Goal: Transaction & Acquisition: Book appointment/travel/reservation

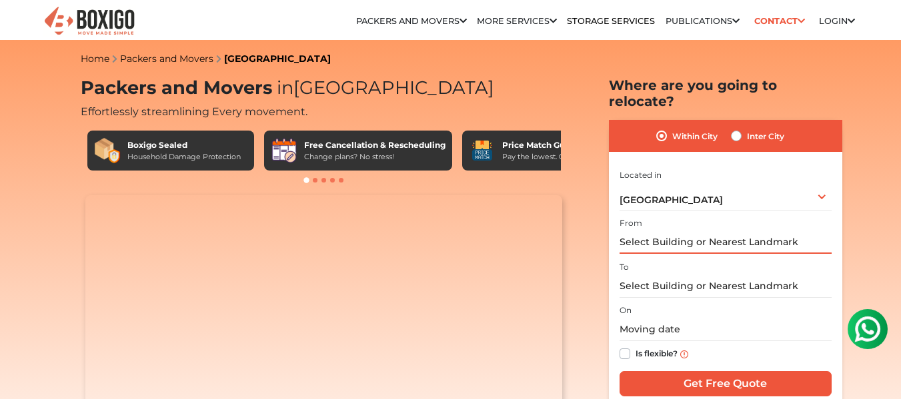
click at [636, 231] on input "text" at bounding box center [725, 242] width 212 height 23
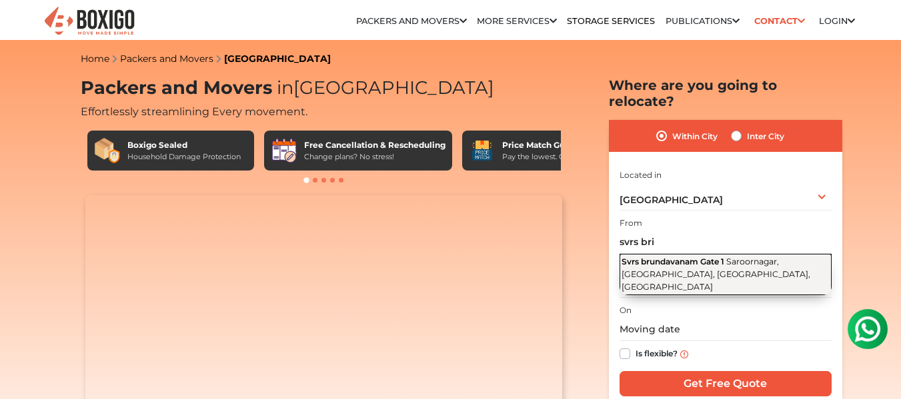
click at [673, 257] on span "Svrs brundavanam Gate 1" at bounding box center [672, 262] width 103 height 10
type input "[STREET_ADDRESS]"
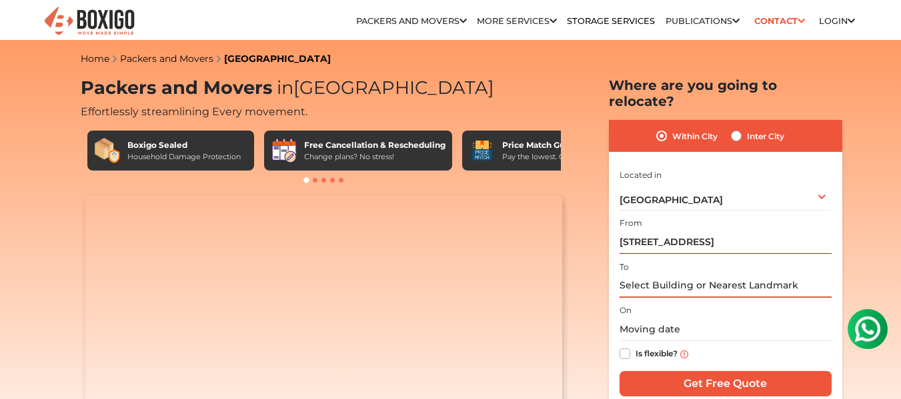
click at [661, 275] on input "text" at bounding box center [725, 286] width 212 height 23
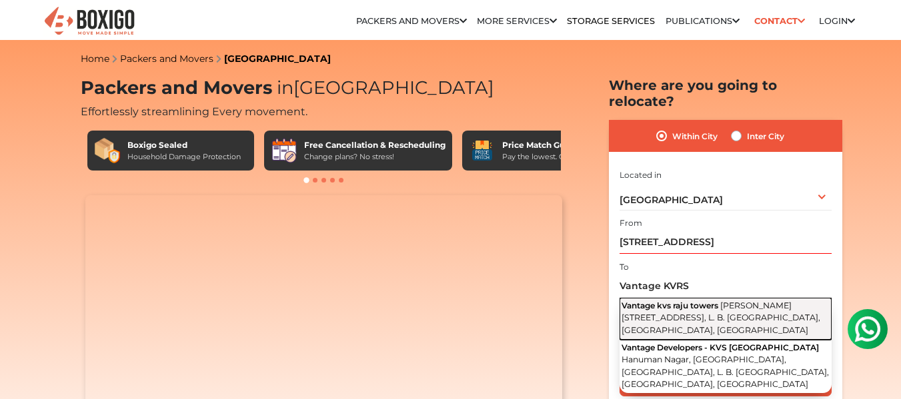
click at [695, 298] on button "Vantage kvs raju [PERSON_NAME][GEOGRAPHIC_DATA], [GEOGRAPHIC_DATA], [GEOGRAPHIC…" at bounding box center [725, 319] width 212 height 42
type input "Vantage [GEOGRAPHIC_DATA][PERSON_NAME][GEOGRAPHIC_DATA], [GEOGRAPHIC_DATA], [GE…"
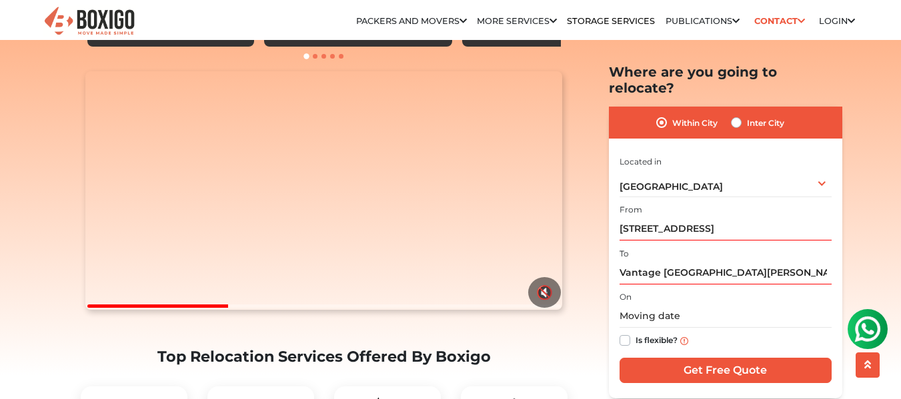
scroll to position [133, 0]
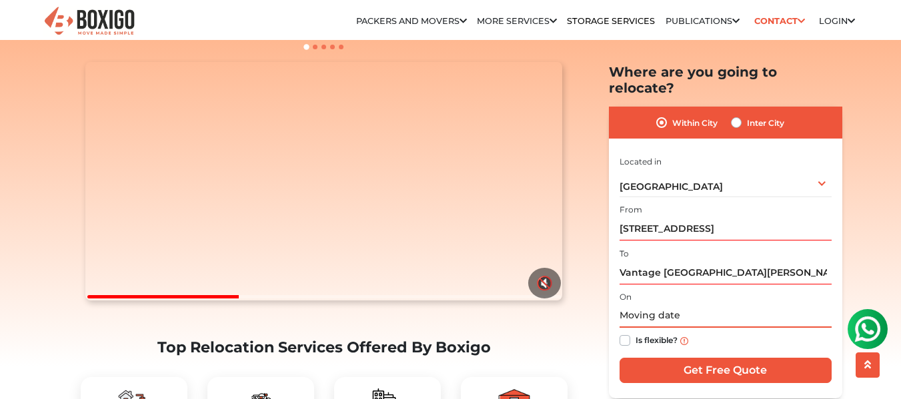
click at [664, 305] on input "text" at bounding box center [725, 316] width 212 height 23
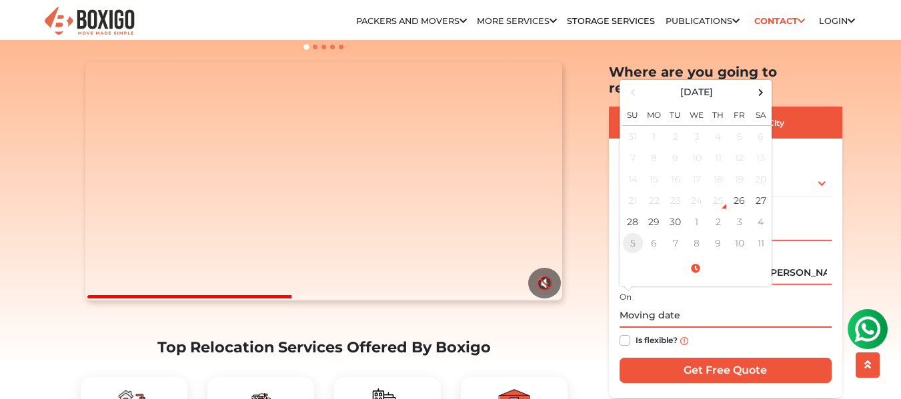
click at [631, 233] on td "5" at bounding box center [632, 243] width 21 height 21
type input "[DATE] 12:00 AM"
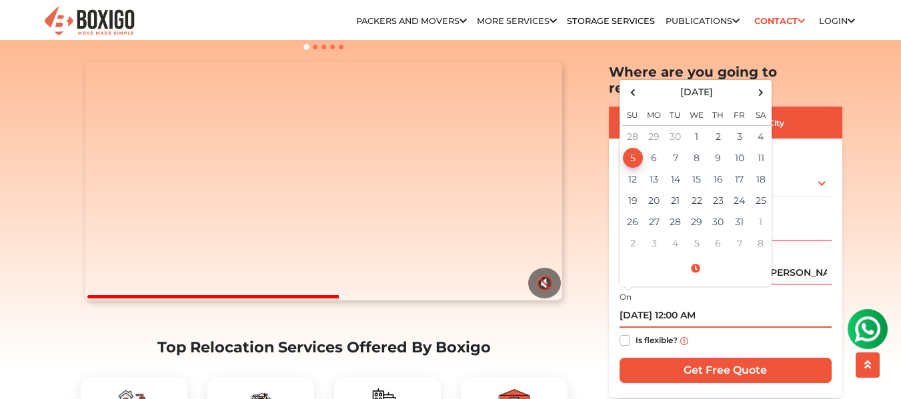
click at [633, 147] on td "5" at bounding box center [632, 157] width 21 height 21
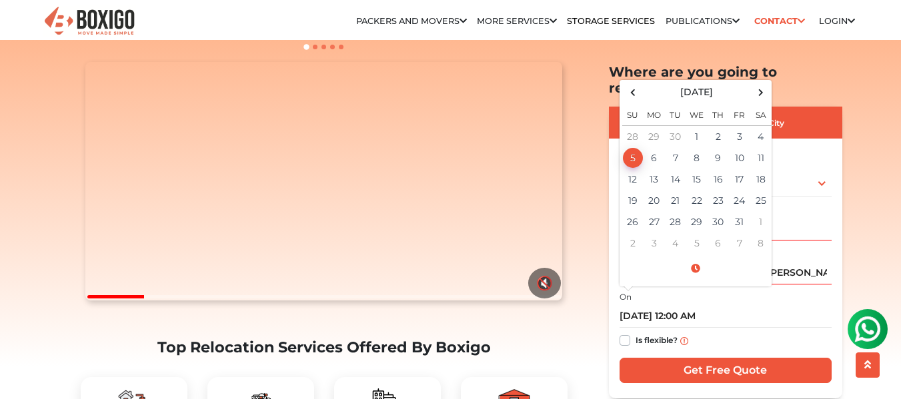
click at [635, 333] on label "Is flexible?" at bounding box center [656, 340] width 42 height 14
click at [624, 333] on input "Is flexible?" at bounding box center [624, 339] width 11 height 13
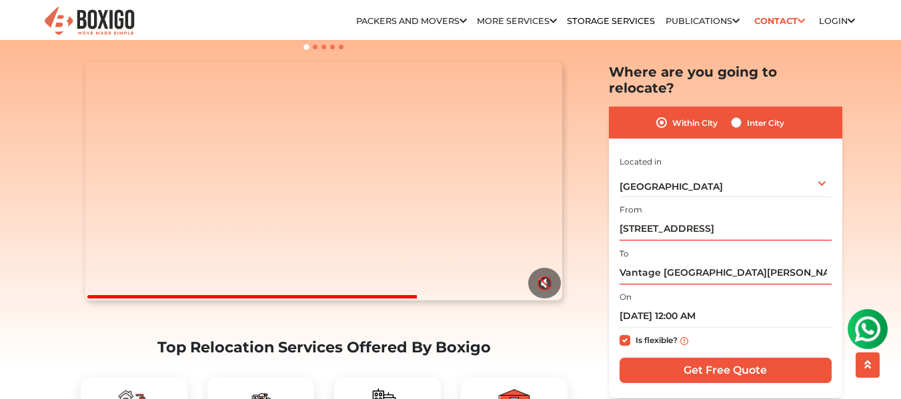
click at [635, 333] on label "Is flexible?" at bounding box center [656, 340] width 42 height 14
click at [623, 333] on input "Is flexible?" at bounding box center [624, 339] width 11 height 13
checkbox input "false"
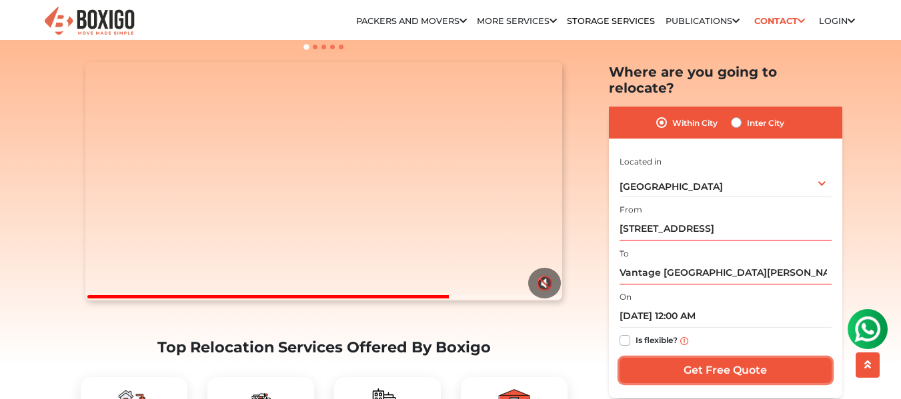
click at [723, 358] on input "Get Free Quote" at bounding box center [725, 370] width 212 height 25
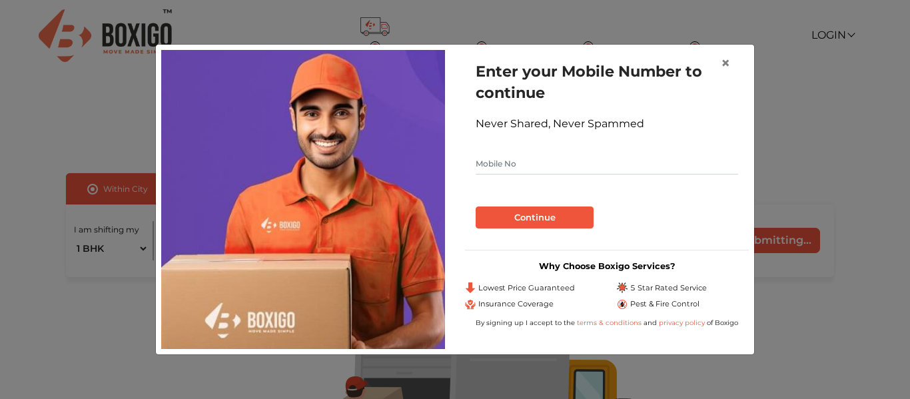
click at [507, 161] on input "text" at bounding box center [607, 163] width 263 height 21
type input "9731300273"
click at [543, 216] on button "Continue" at bounding box center [535, 218] width 118 height 23
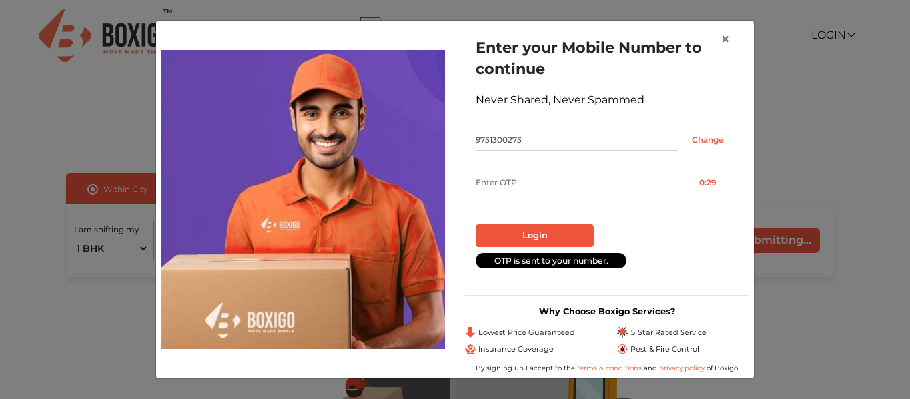
click at [515, 179] on input "text" at bounding box center [577, 182] width 202 height 21
click at [520, 180] on input "text" at bounding box center [577, 182] width 202 height 21
type input "8717"
click at [561, 231] on button "Login" at bounding box center [535, 236] width 118 height 23
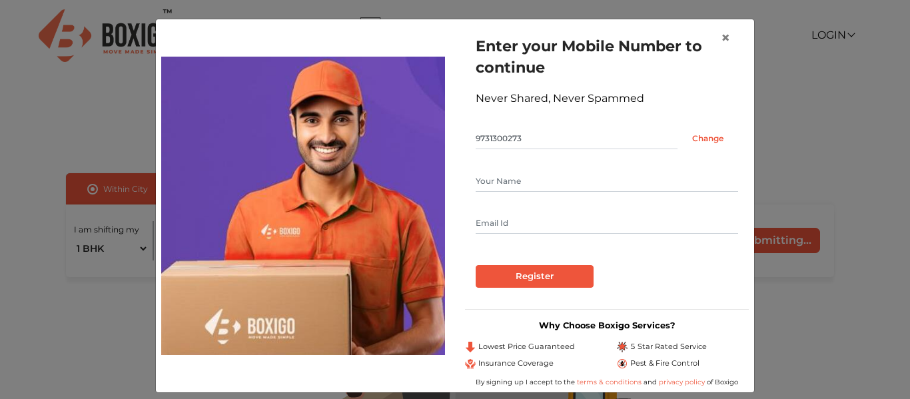
click at [561, 185] on input "text" at bounding box center [607, 181] width 263 height 21
type input "PRADEEP SANGVIKAR"
click at [553, 224] on input "text" at bounding box center [607, 223] width 263 height 21
click at [490, 226] on input "text" at bounding box center [607, 223] width 263 height 21
type input "pradeep.sangvikar@adani.com"
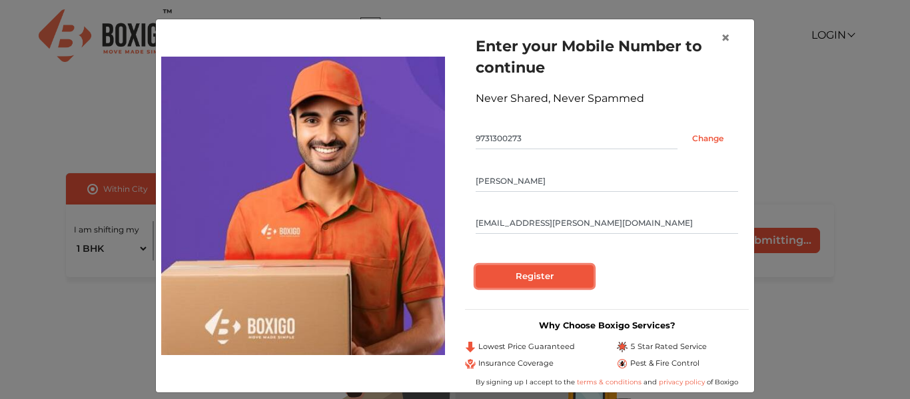
click at [545, 279] on input "Register" at bounding box center [535, 276] width 118 height 23
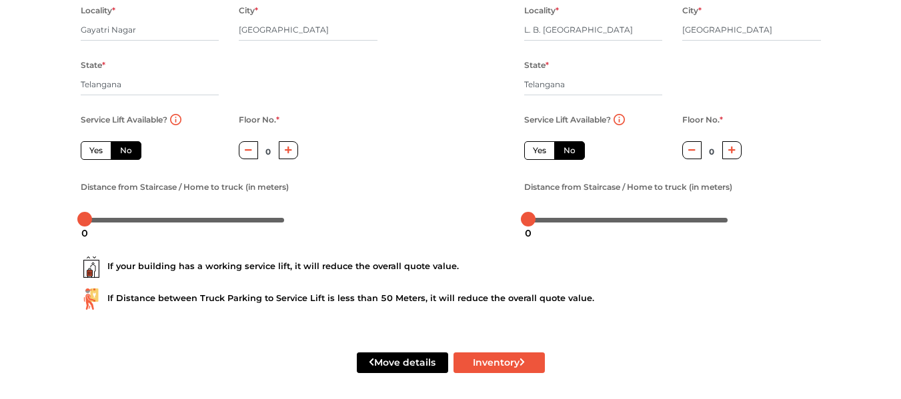
scroll to position [230, 0]
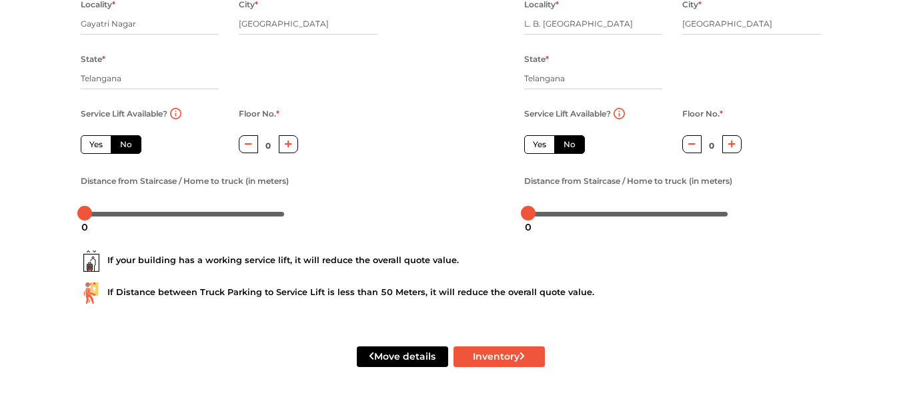
click at [95, 147] on label "Yes" at bounding box center [96, 144] width 31 height 19
click at [95, 147] on input "Yes" at bounding box center [93, 143] width 9 height 9
radio input "true"
click at [539, 146] on label "Yes" at bounding box center [539, 144] width 31 height 19
click at [539, 146] on input "Yes" at bounding box center [537, 143] width 9 height 9
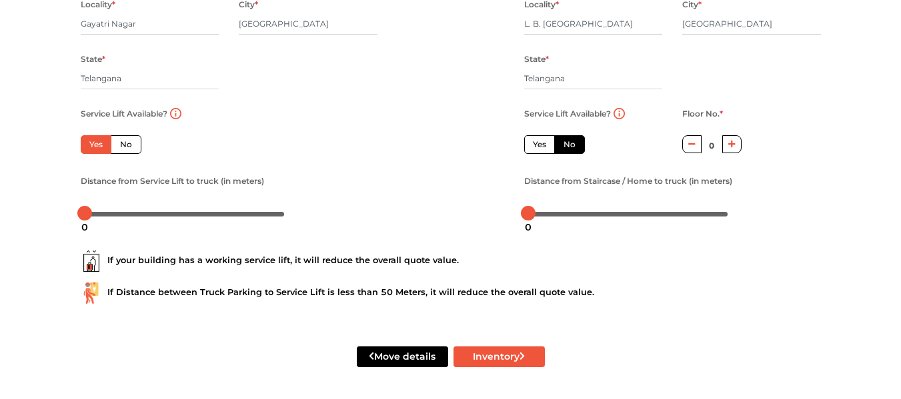
radio input "false"
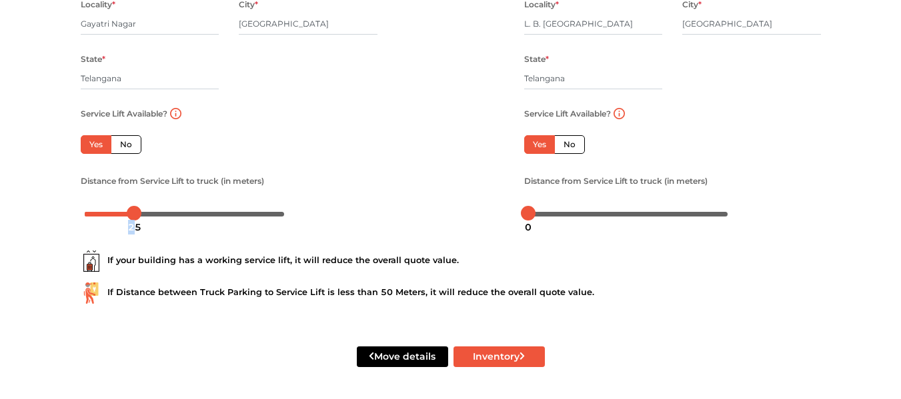
drag, startPoint x: 86, startPoint y: 216, endPoint x: 135, endPoint y: 228, distance: 50.1
click at [135, 228] on div "25" at bounding box center [135, 227] width 24 height 23
drag, startPoint x: 135, startPoint y: 208, endPoint x: 93, endPoint y: 210, distance: 41.4
click at [94, 209] on div at bounding box center [94, 213] width 15 height 15
drag, startPoint x: 527, startPoint y: 211, endPoint x: 583, endPoint y: 217, distance: 56.2
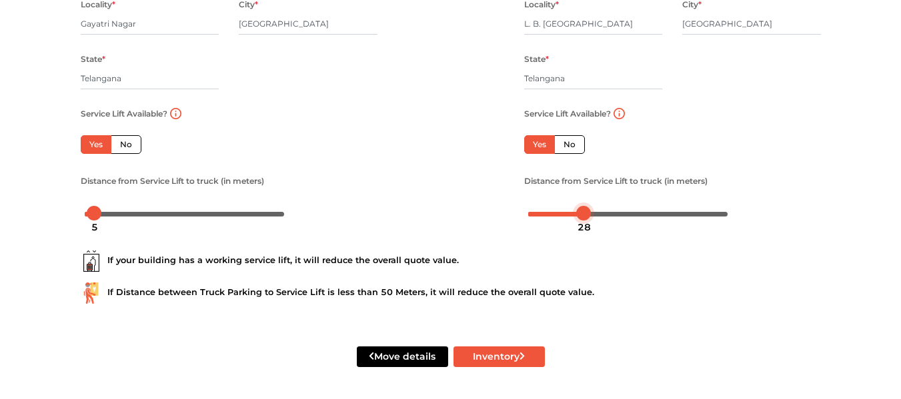
drag, startPoint x: 583, startPoint y: 214, endPoint x: 573, endPoint y: 266, distance: 52.9
click at [503, 357] on button "Inventory" at bounding box center [498, 357] width 91 height 21
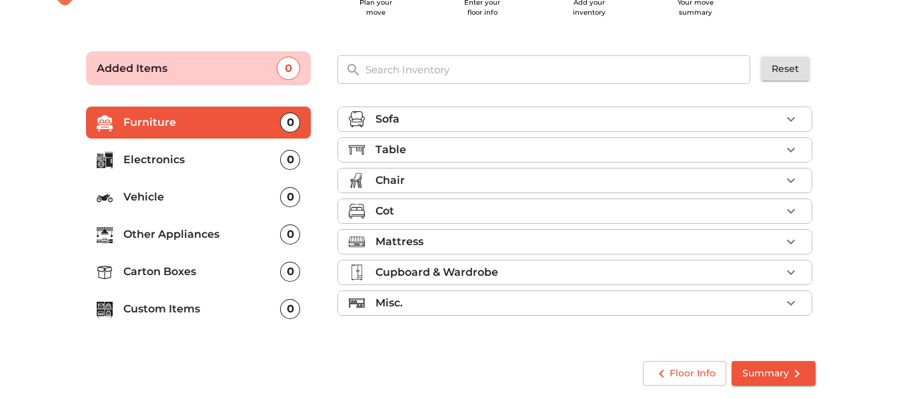
scroll to position [57, 0]
click at [793, 121] on icon "button" at bounding box center [791, 119] width 16 height 16
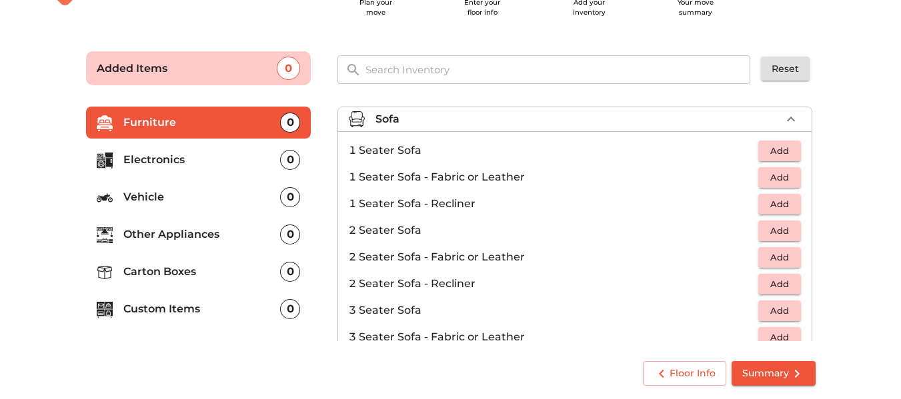
click at [403, 311] on p "3 Seater Sofa" at bounding box center [553, 311] width 409 height 16
click at [771, 310] on span "Add" at bounding box center [779, 310] width 29 height 15
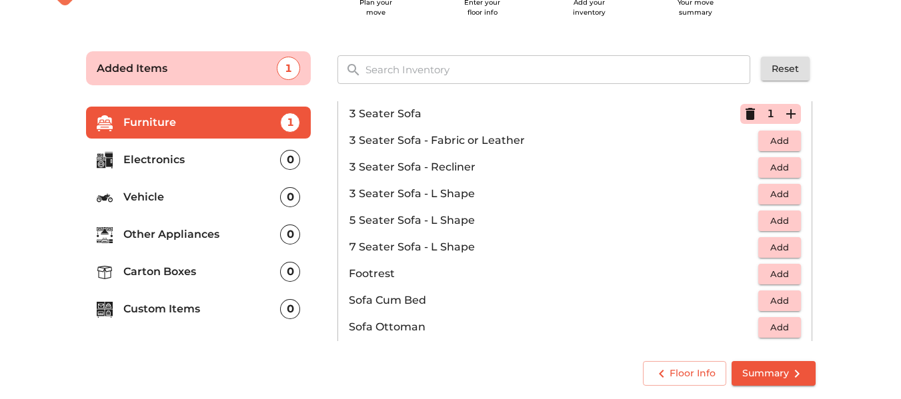
scroll to position [0, 0]
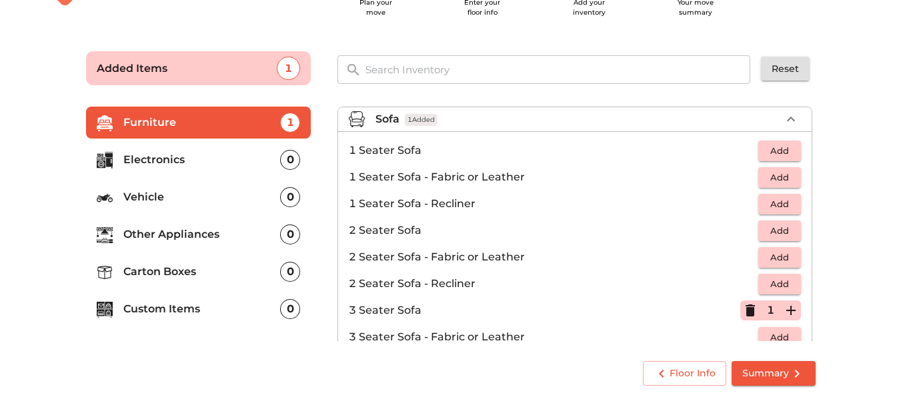
click at [787, 121] on icon "button" at bounding box center [791, 119] width 8 height 5
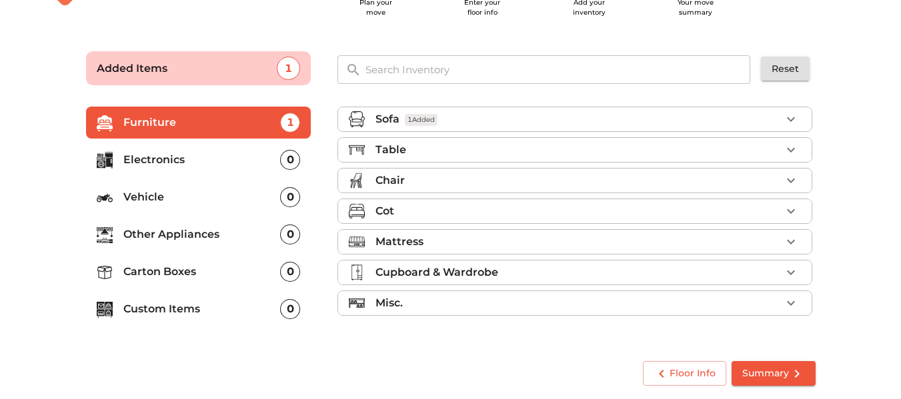
click at [791, 149] on icon "button" at bounding box center [791, 150] width 16 height 16
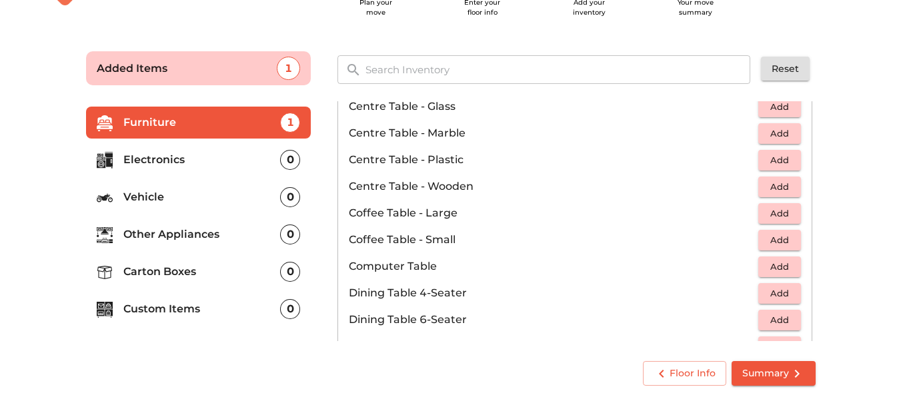
scroll to position [133, 0]
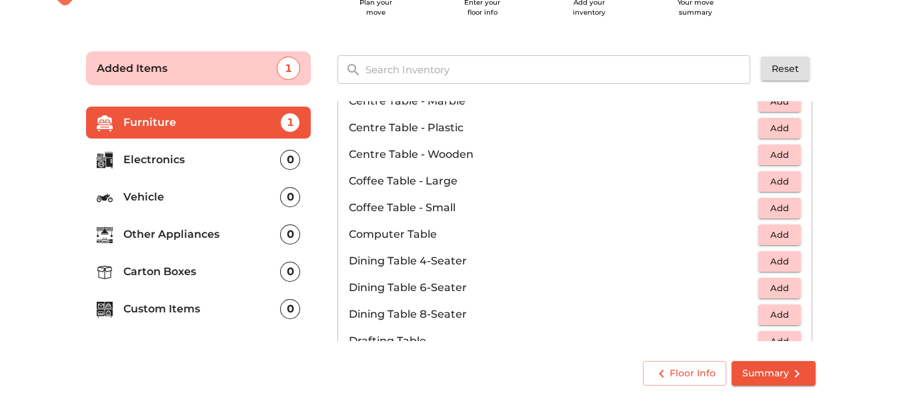
click at [772, 261] on span "Add" at bounding box center [779, 261] width 29 height 15
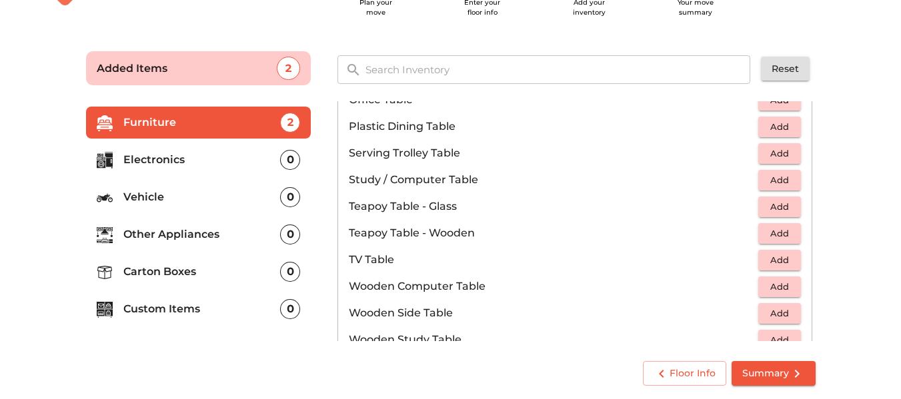
scroll to position [733, 0]
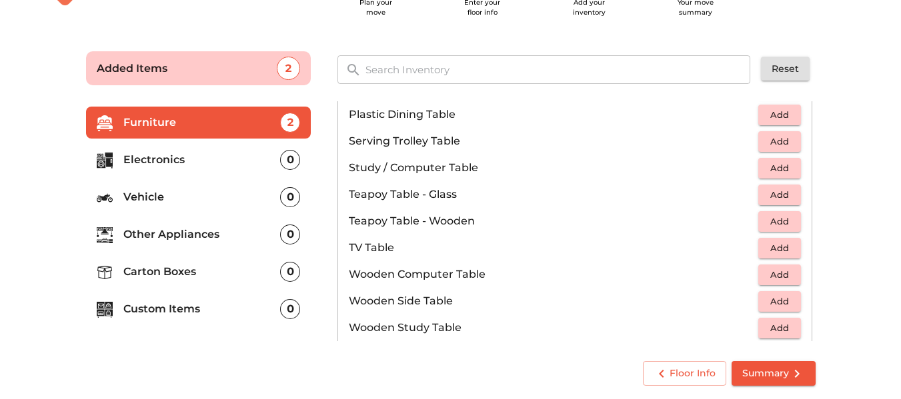
click at [771, 169] on span "Add" at bounding box center [779, 168] width 29 height 15
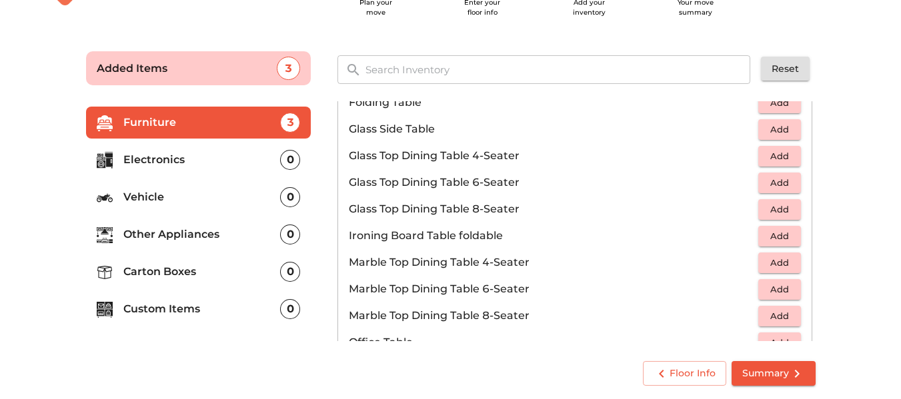
scroll to position [463, 0]
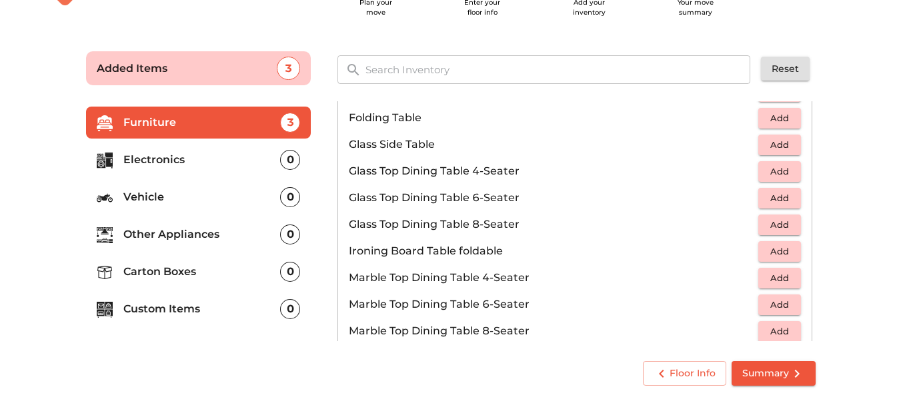
click at [775, 171] on span "Add" at bounding box center [779, 171] width 29 height 15
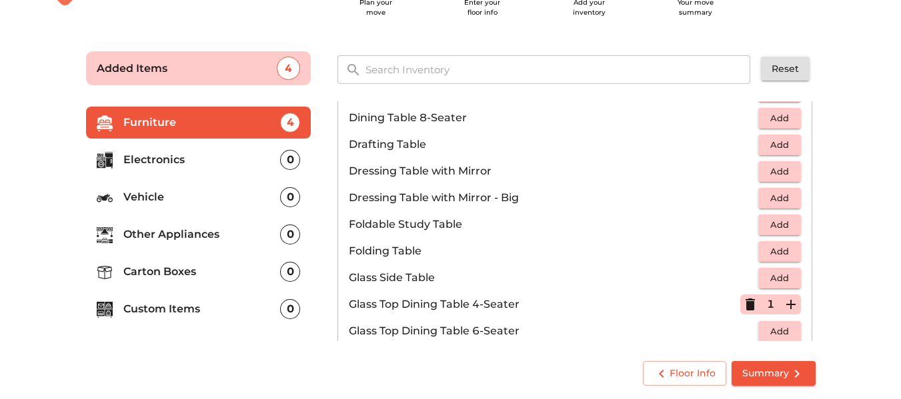
scroll to position [263, 0]
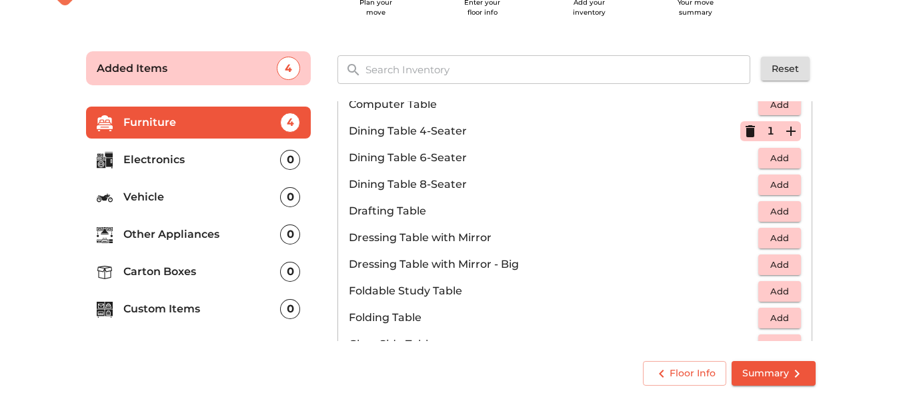
click at [745, 133] on icon "button" at bounding box center [749, 131] width 9 height 12
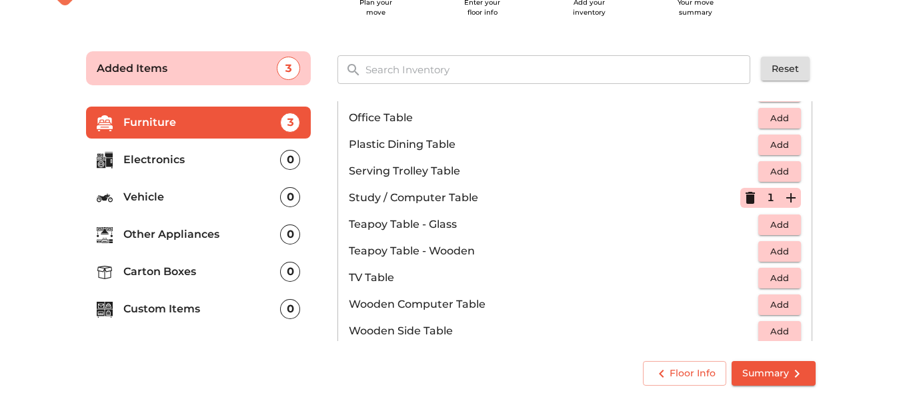
scroll to position [730, 0]
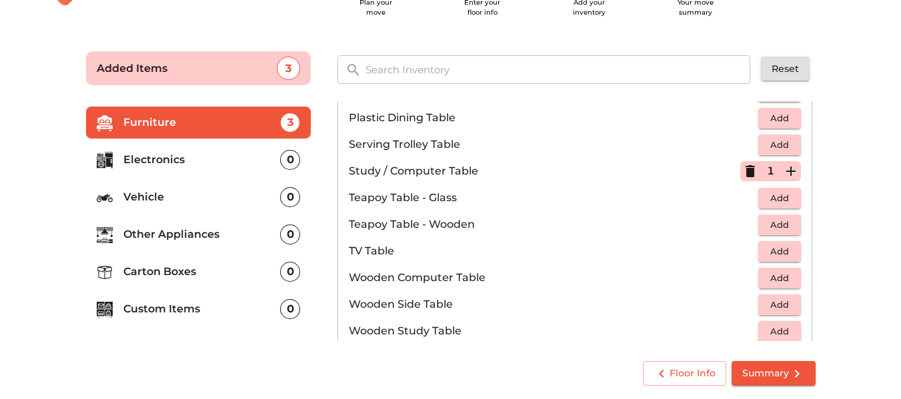
click at [765, 195] on span "Add" at bounding box center [779, 198] width 29 height 15
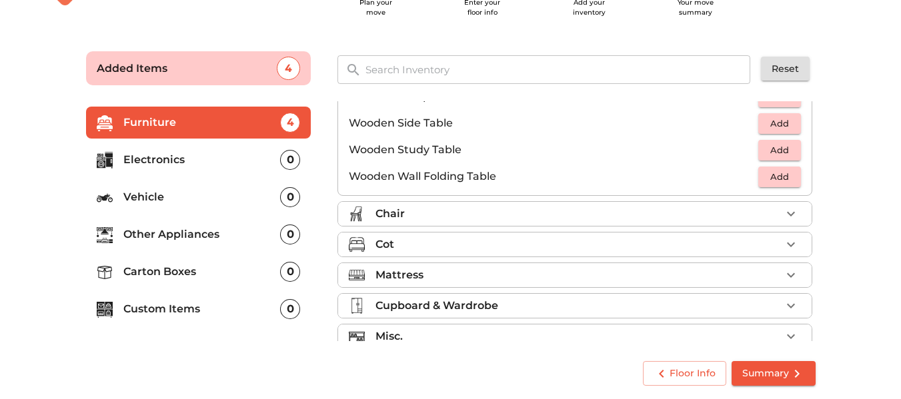
scroll to position [930, 0]
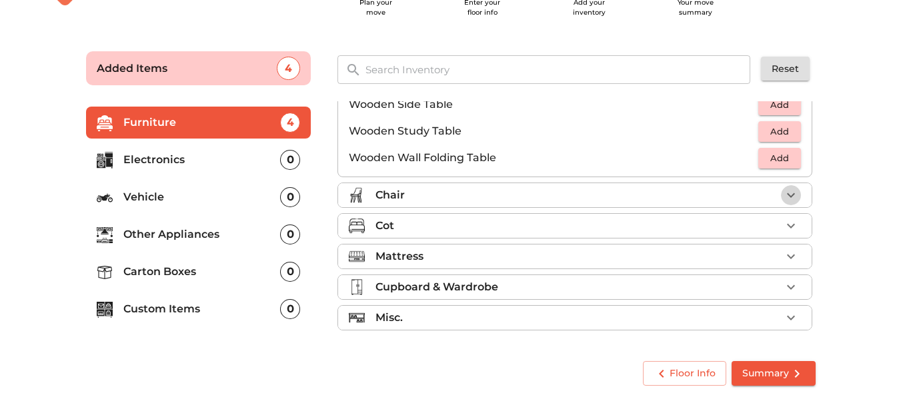
click at [785, 196] on icon "button" at bounding box center [791, 195] width 16 height 16
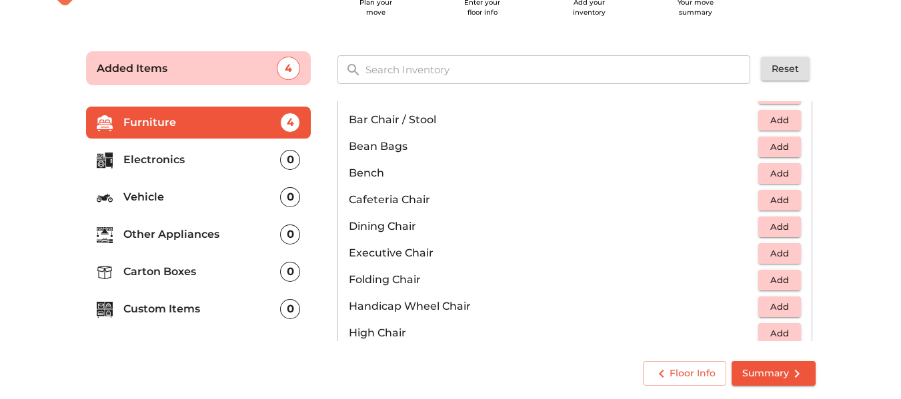
scroll to position [195, 0]
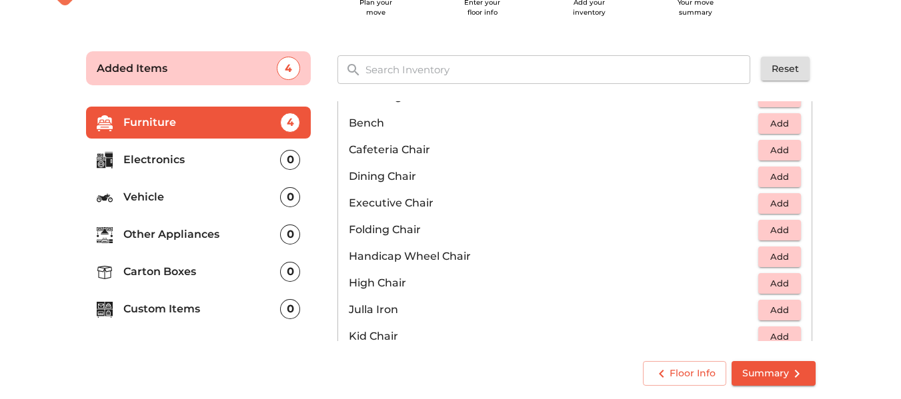
click at [773, 174] on span "Add" at bounding box center [779, 176] width 29 height 15
click at [786, 176] on icon "button" at bounding box center [790, 176] width 9 height 9
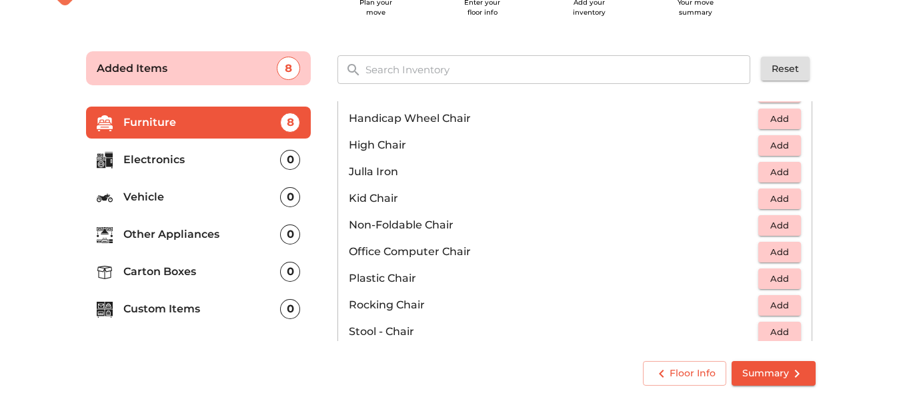
scroll to position [400, 0]
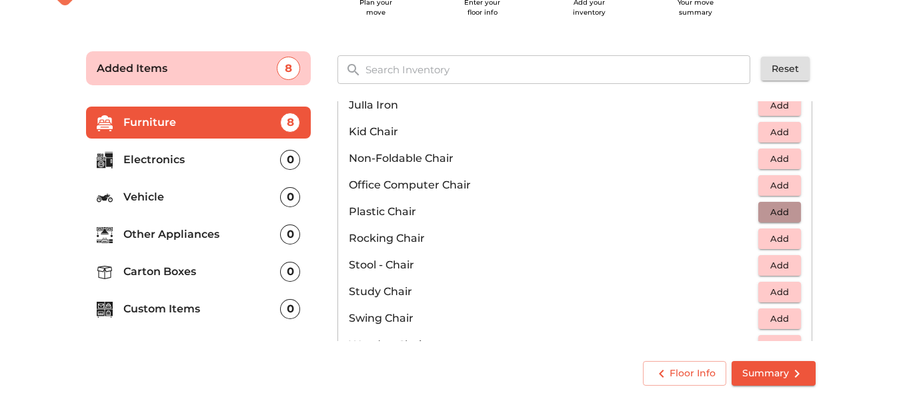
click at [774, 211] on span "Add" at bounding box center [779, 212] width 29 height 15
click at [785, 210] on icon "button" at bounding box center [791, 212] width 16 height 16
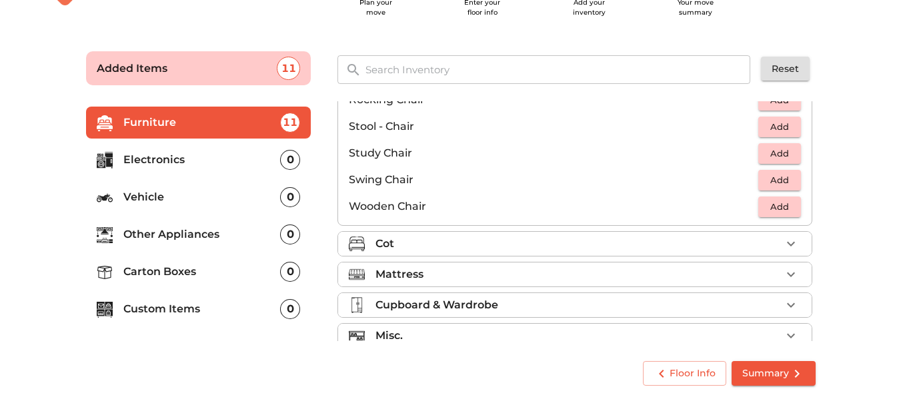
scroll to position [557, 0]
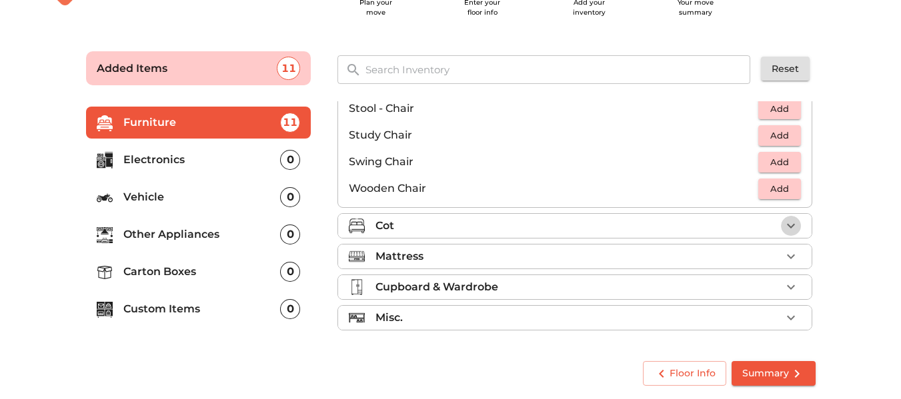
click at [787, 228] on icon "button" at bounding box center [791, 226] width 16 height 16
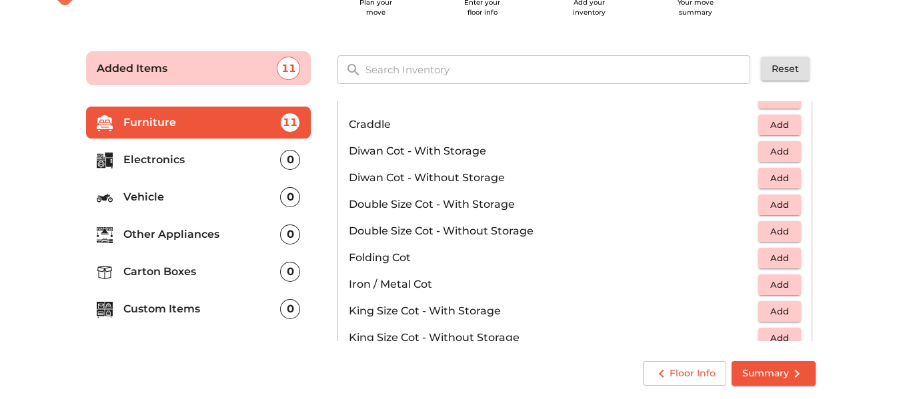
scroll to position [99, 0]
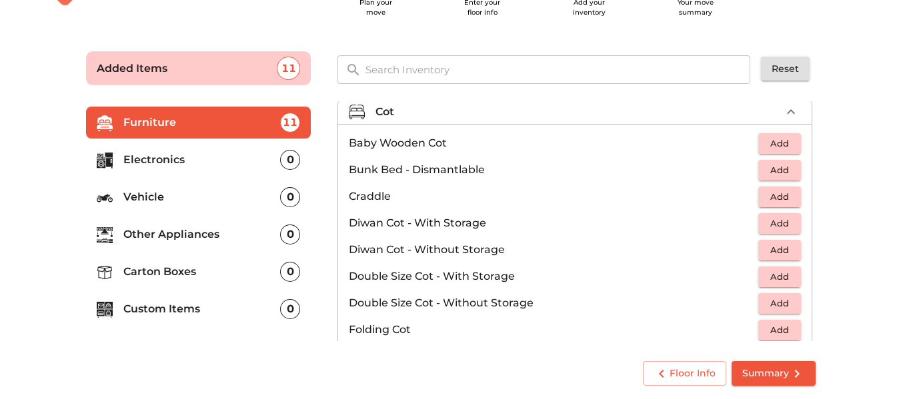
click at [777, 249] on span "Add" at bounding box center [779, 250] width 29 height 15
click at [657, 260] on li "Diwan Cot - Without Storage 1" at bounding box center [574, 250] width 473 height 27
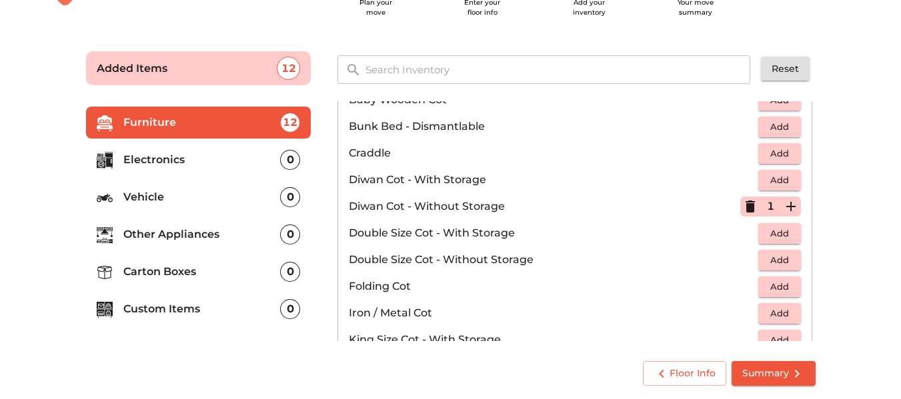
scroll to position [166, 0]
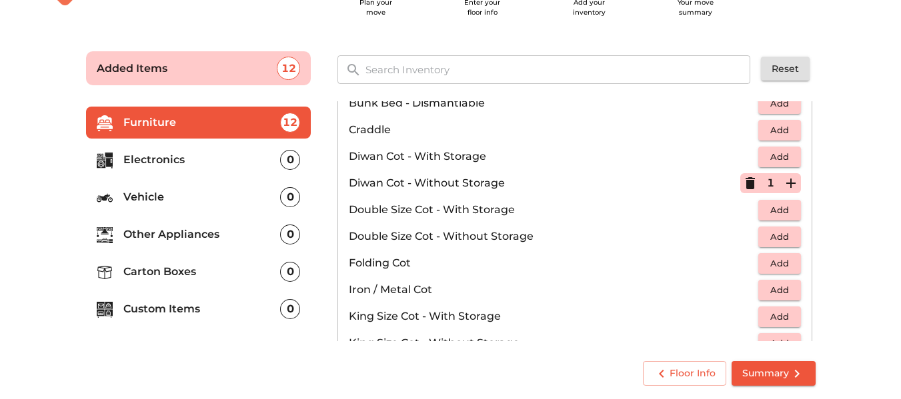
click at [779, 237] on span "Add" at bounding box center [779, 236] width 29 height 15
click at [786, 237] on icon "button" at bounding box center [790, 236] width 9 height 9
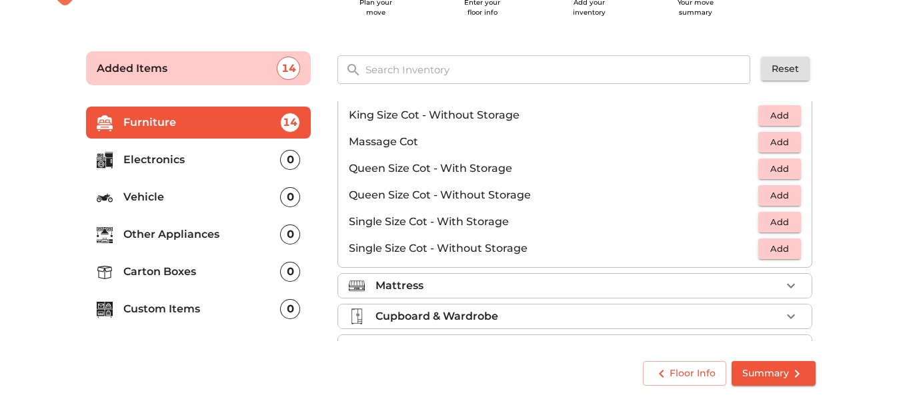
scroll to position [423, 0]
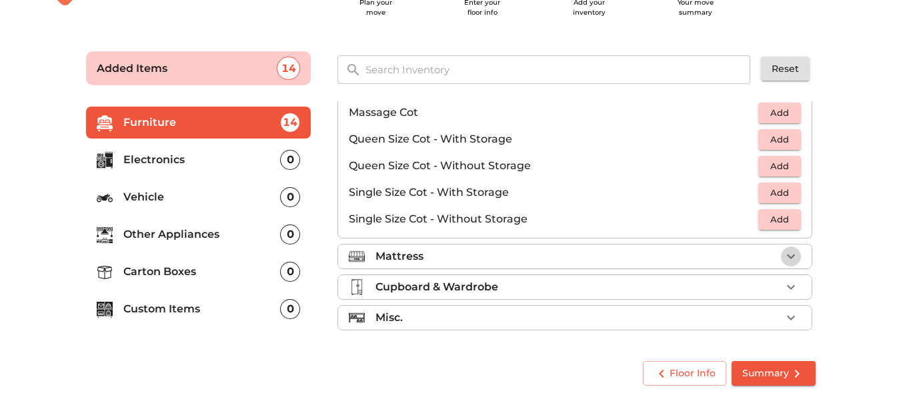
click at [783, 255] on icon "button" at bounding box center [791, 257] width 16 height 16
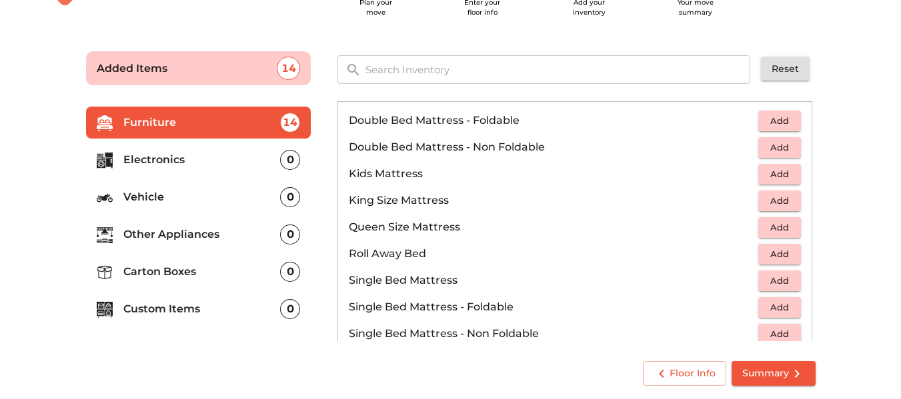
scroll to position [152, 0]
click at [773, 151] on span "Add" at bounding box center [779, 148] width 29 height 15
click at [783, 147] on icon "button" at bounding box center [791, 148] width 16 height 16
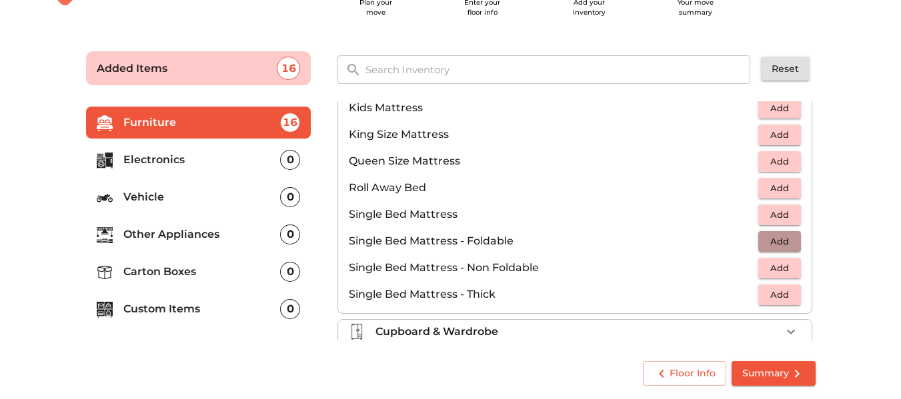
click at [778, 242] on span "Add" at bounding box center [779, 241] width 29 height 15
click at [783, 240] on icon "button" at bounding box center [791, 241] width 16 height 16
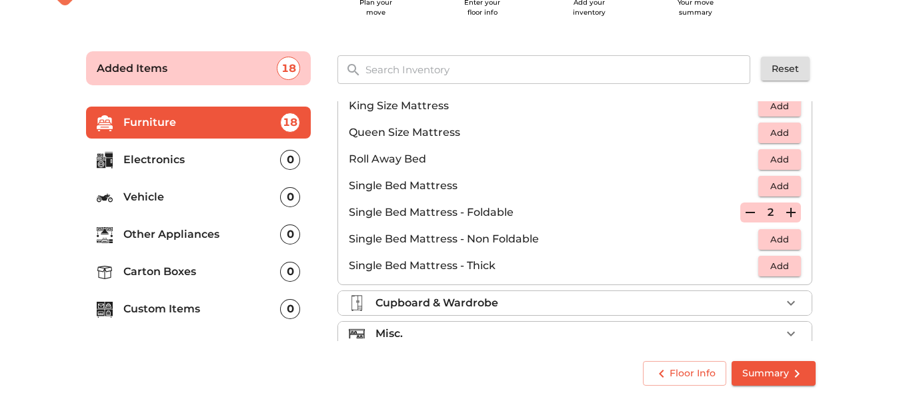
scroll to position [263, 0]
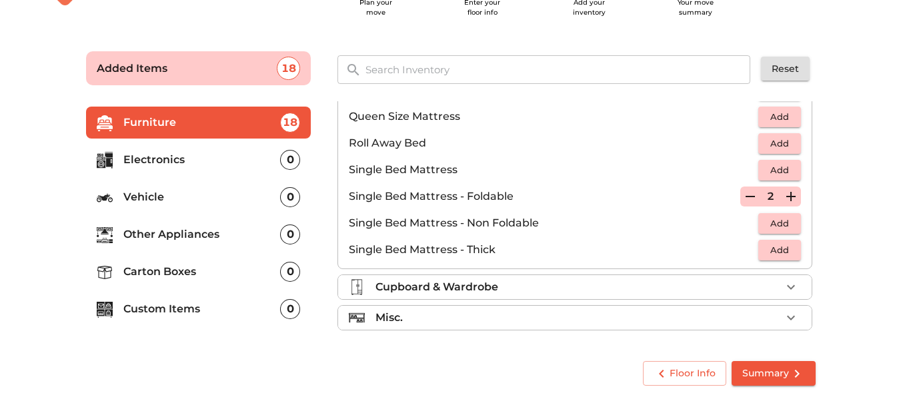
click at [785, 287] on icon "button" at bounding box center [791, 287] width 16 height 16
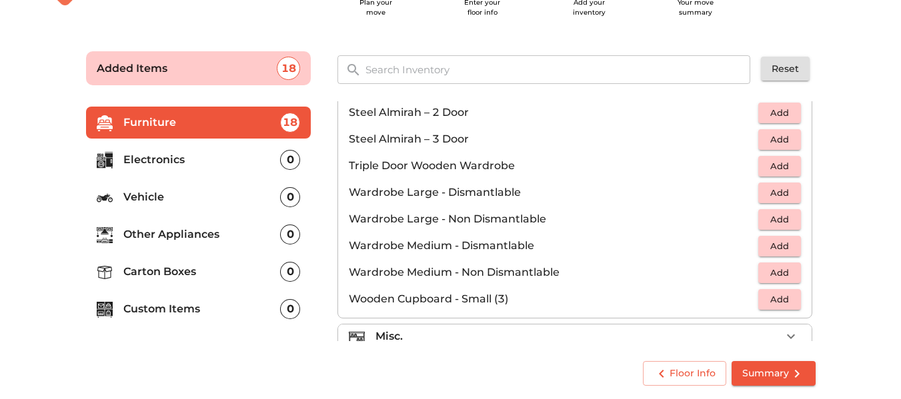
scroll to position [450, 0]
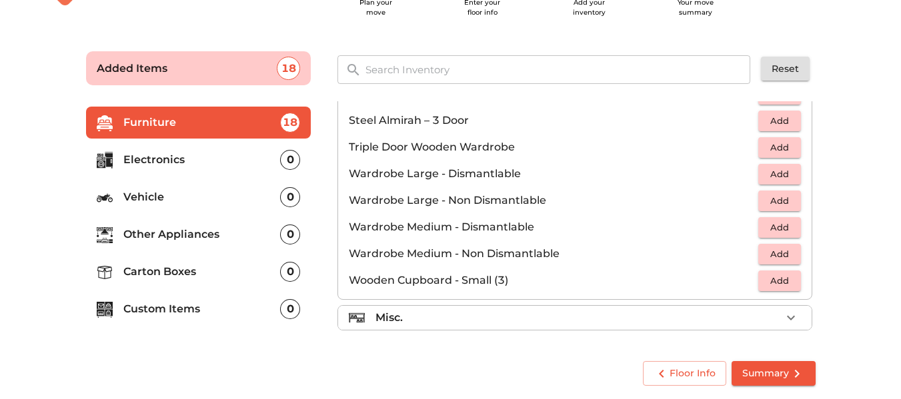
click at [771, 280] on span "Add" at bounding box center [779, 280] width 29 height 15
click at [785, 318] on icon "button" at bounding box center [791, 318] width 16 height 16
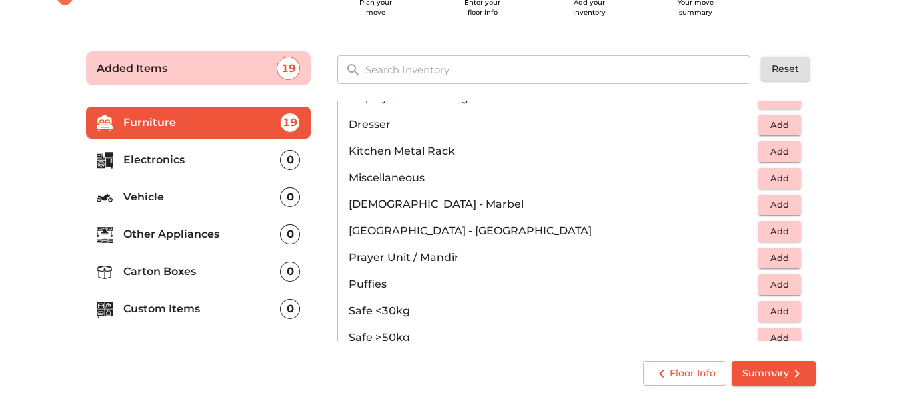
click at [772, 203] on span "Add" at bounding box center [779, 204] width 29 height 15
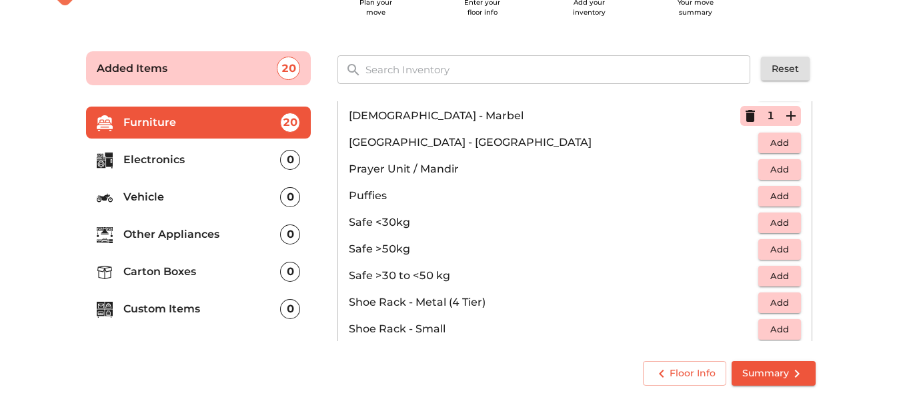
scroll to position [717, 0]
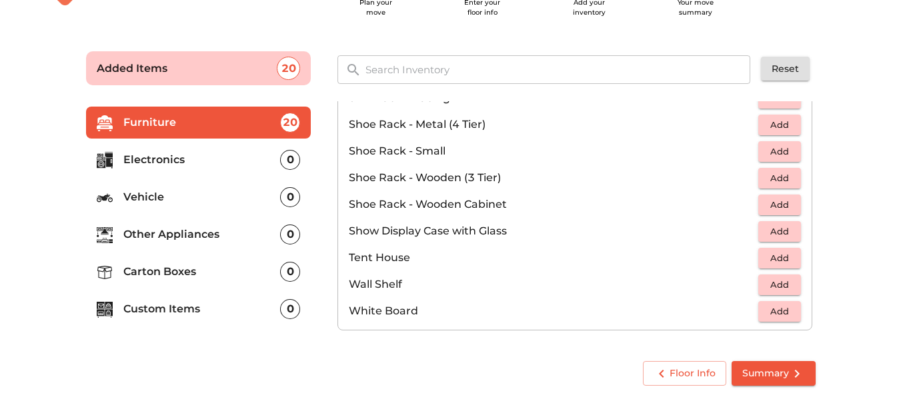
click at [777, 373] on span "Summary" at bounding box center [773, 373] width 63 height 17
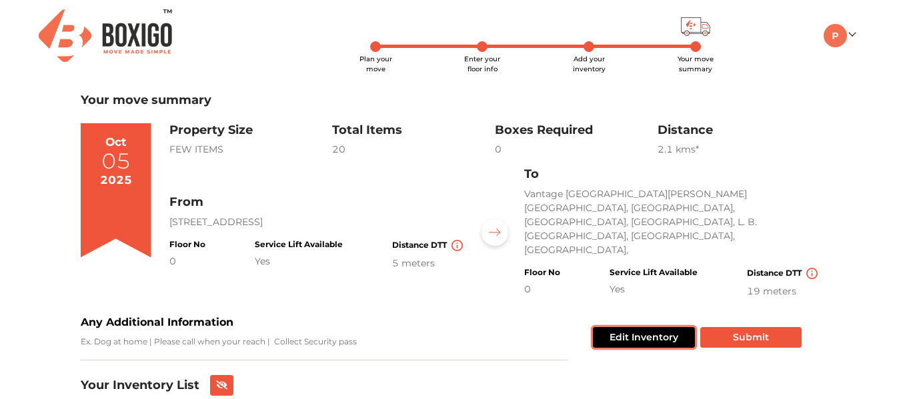
click at [633, 327] on button "Edit Inventory" at bounding box center [644, 337] width 102 height 21
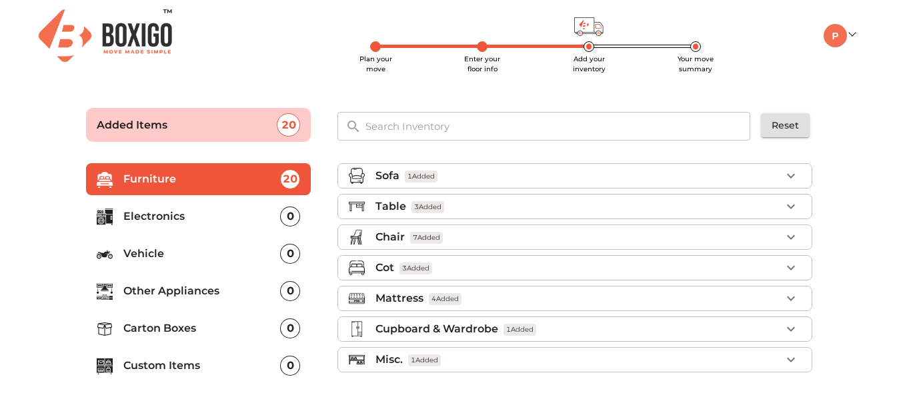
click at [160, 217] on p "Electronics" at bounding box center [201, 217] width 157 height 16
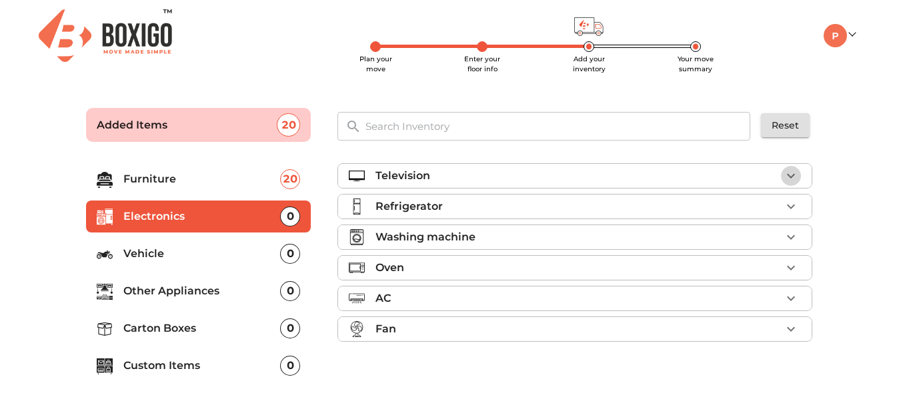
click at [791, 177] on icon "button" at bounding box center [791, 176] width 8 height 5
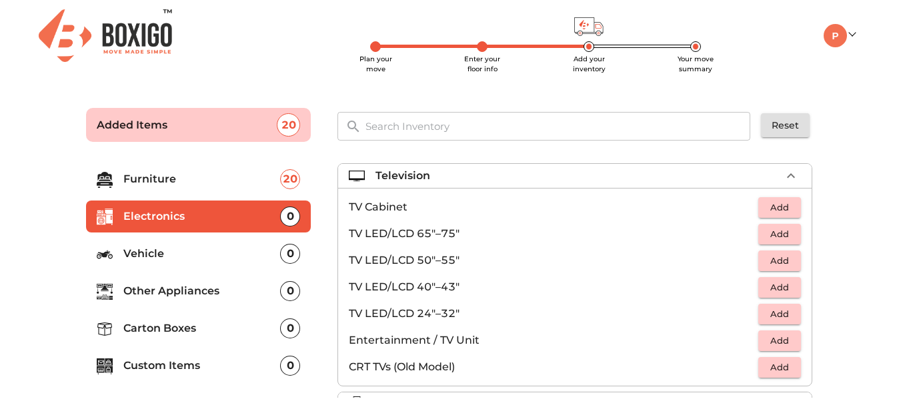
scroll to position [67, 0]
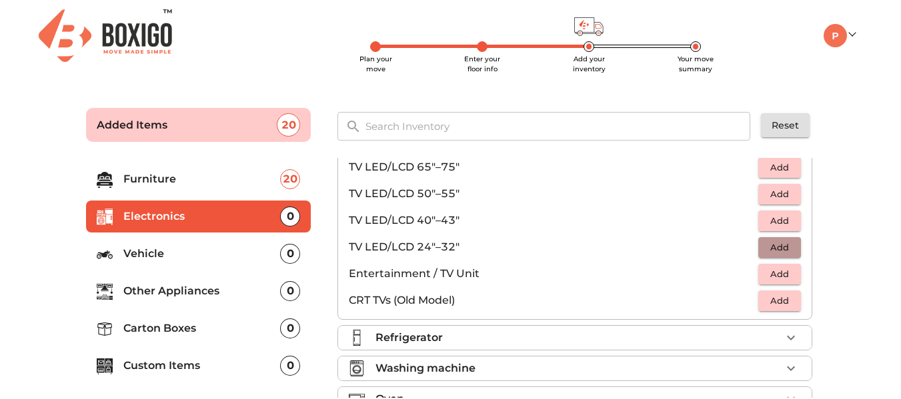
click at [773, 245] on span "Add" at bounding box center [779, 247] width 29 height 15
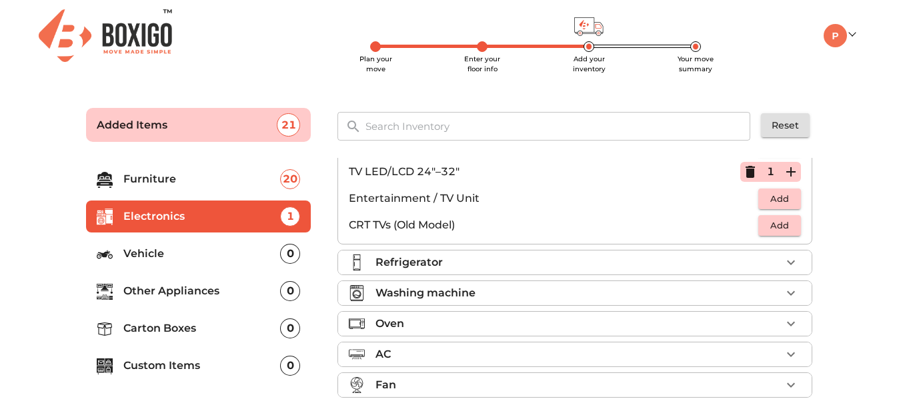
scroll to position [153, 0]
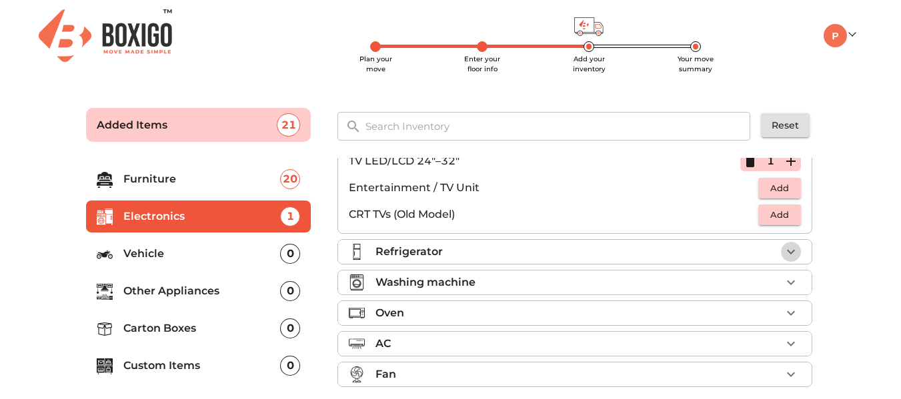
click at [787, 249] on icon "button" at bounding box center [791, 252] width 16 height 16
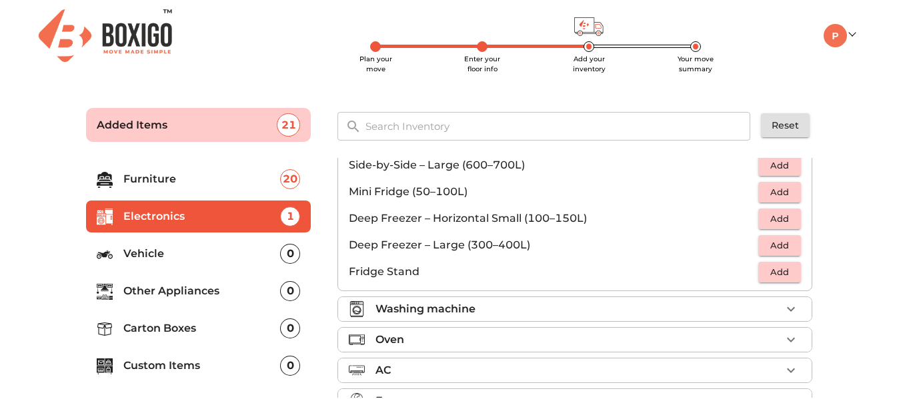
click at [775, 190] on span "Add" at bounding box center [779, 192] width 29 height 15
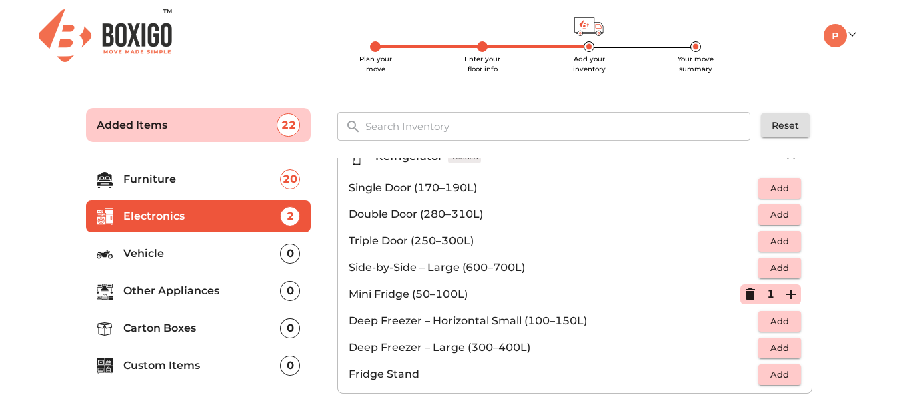
scroll to position [19, 0]
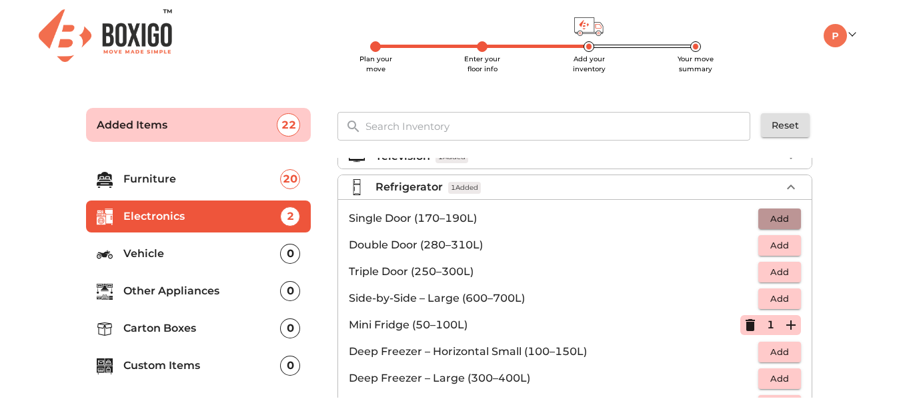
click at [775, 219] on span "Add" at bounding box center [779, 218] width 29 height 15
click at [745, 327] on icon "button" at bounding box center [749, 325] width 9 height 12
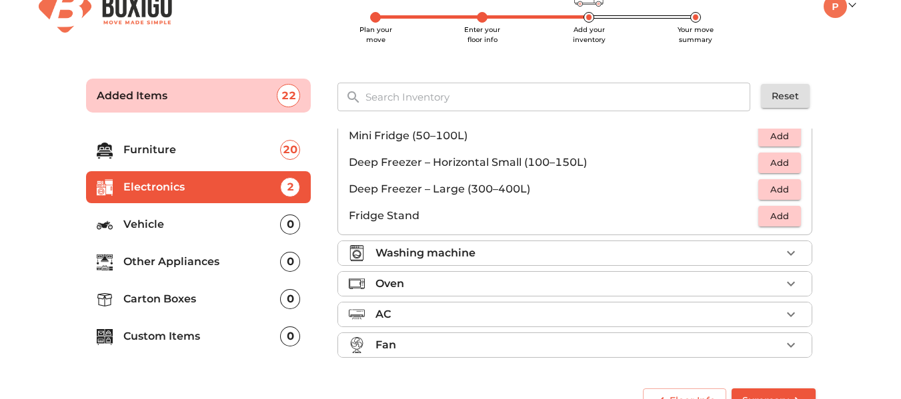
scroll to position [57, 0]
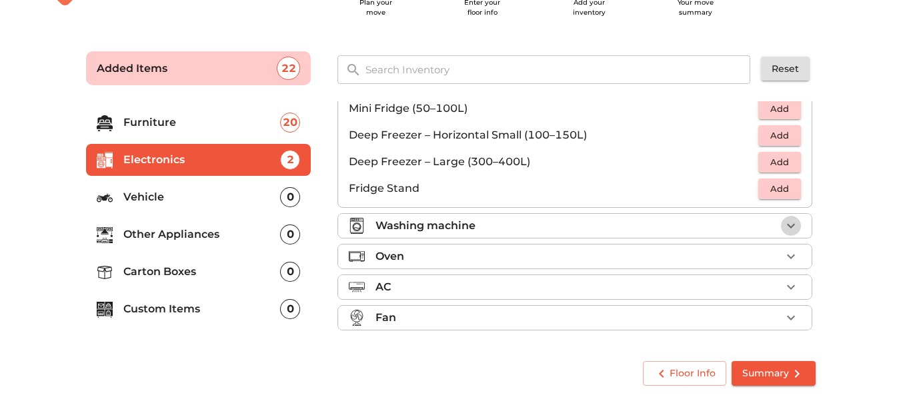
click at [787, 228] on icon "button" at bounding box center [791, 226] width 16 height 16
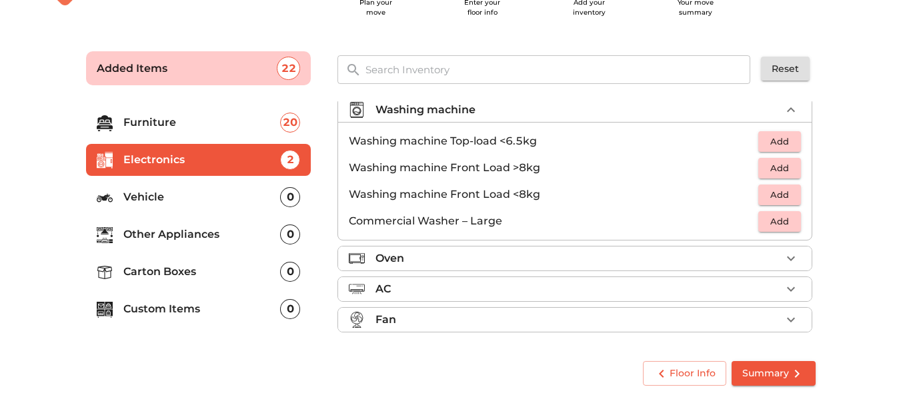
scroll to position [64, 0]
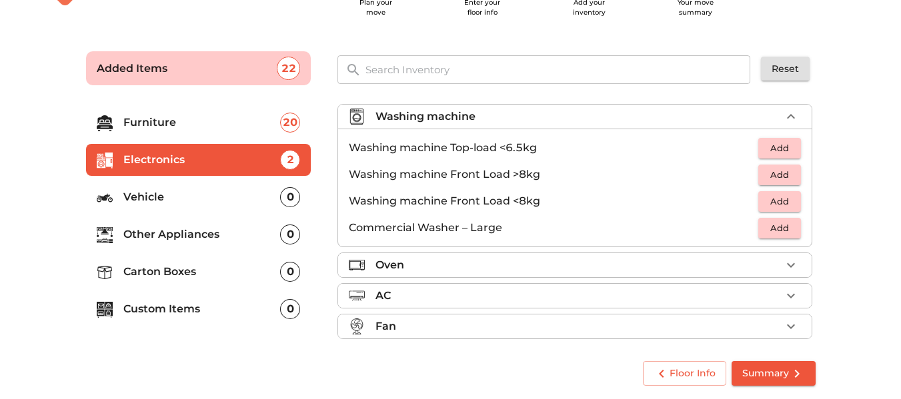
click at [778, 175] on span "Add" at bounding box center [779, 174] width 29 height 15
click at [785, 265] on icon "button" at bounding box center [791, 265] width 16 height 16
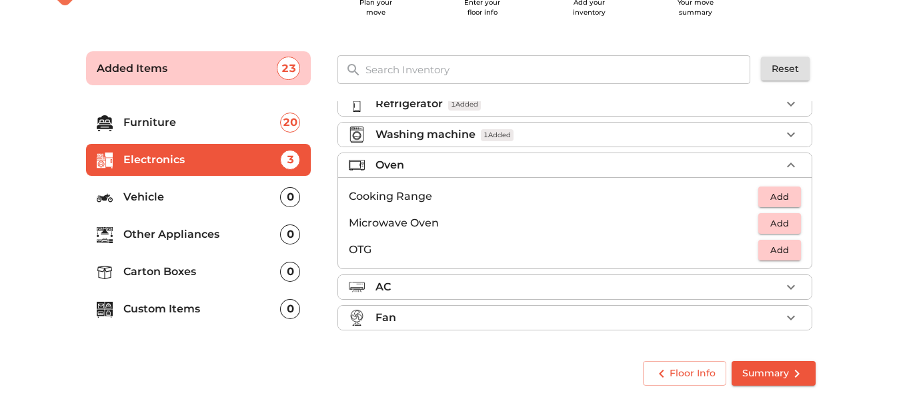
scroll to position [46, 0]
click at [765, 225] on span "Add" at bounding box center [779, 223] width 29 height 15
click at [787, 289] on icon "button" at bounding box center [791, 287] width 16 height 16
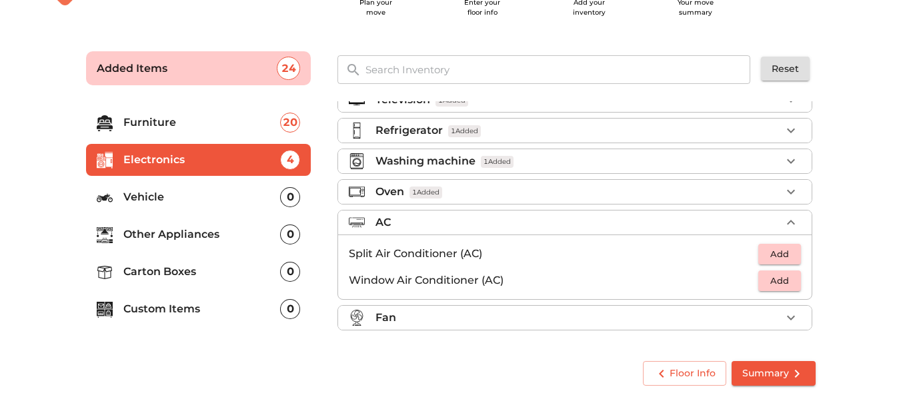
scroll to position [19, 0]
click at [789, 317] on icon "button" at bounding box center [791, 318] width 16 height 16
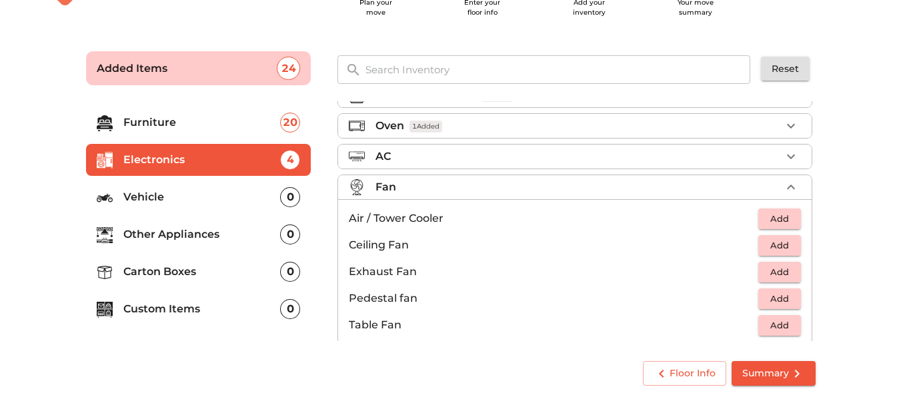
scroll to position [86, 0]
click at [767, 369] on span "Summary" at bounding box center [773, 373] width 63 height 17
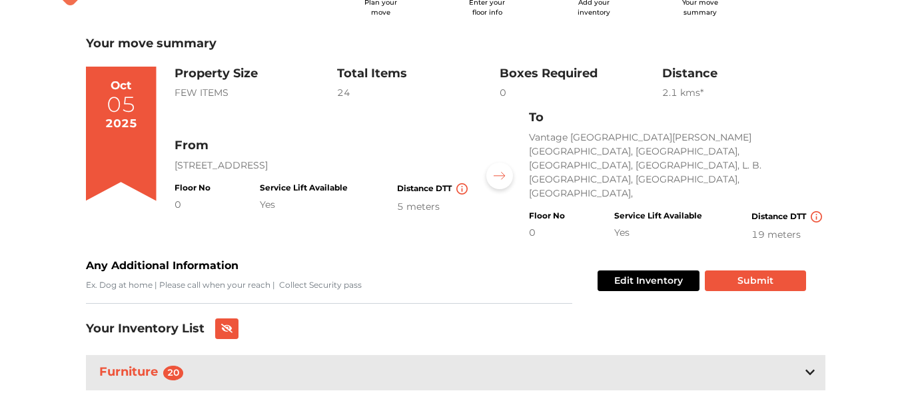
scroll to position [118, 0]
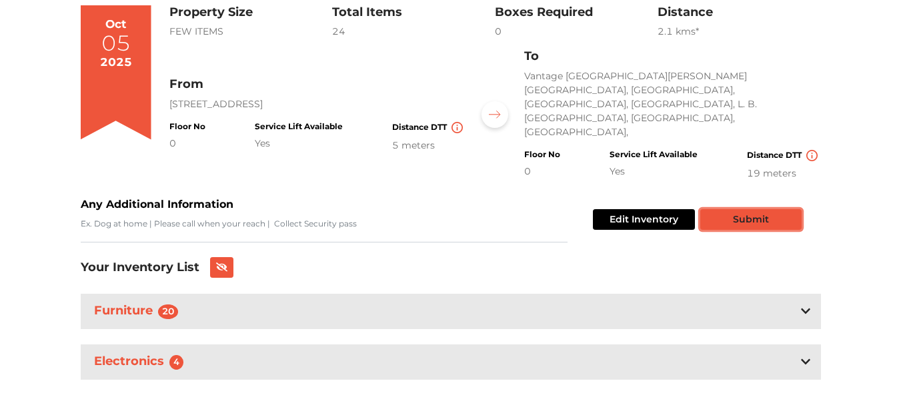
click at [773, 209] on button "Submit" at bounding box center [750, 219] width 101 height 21
